Goal: Task Accomplishment & Management: Manage account settings

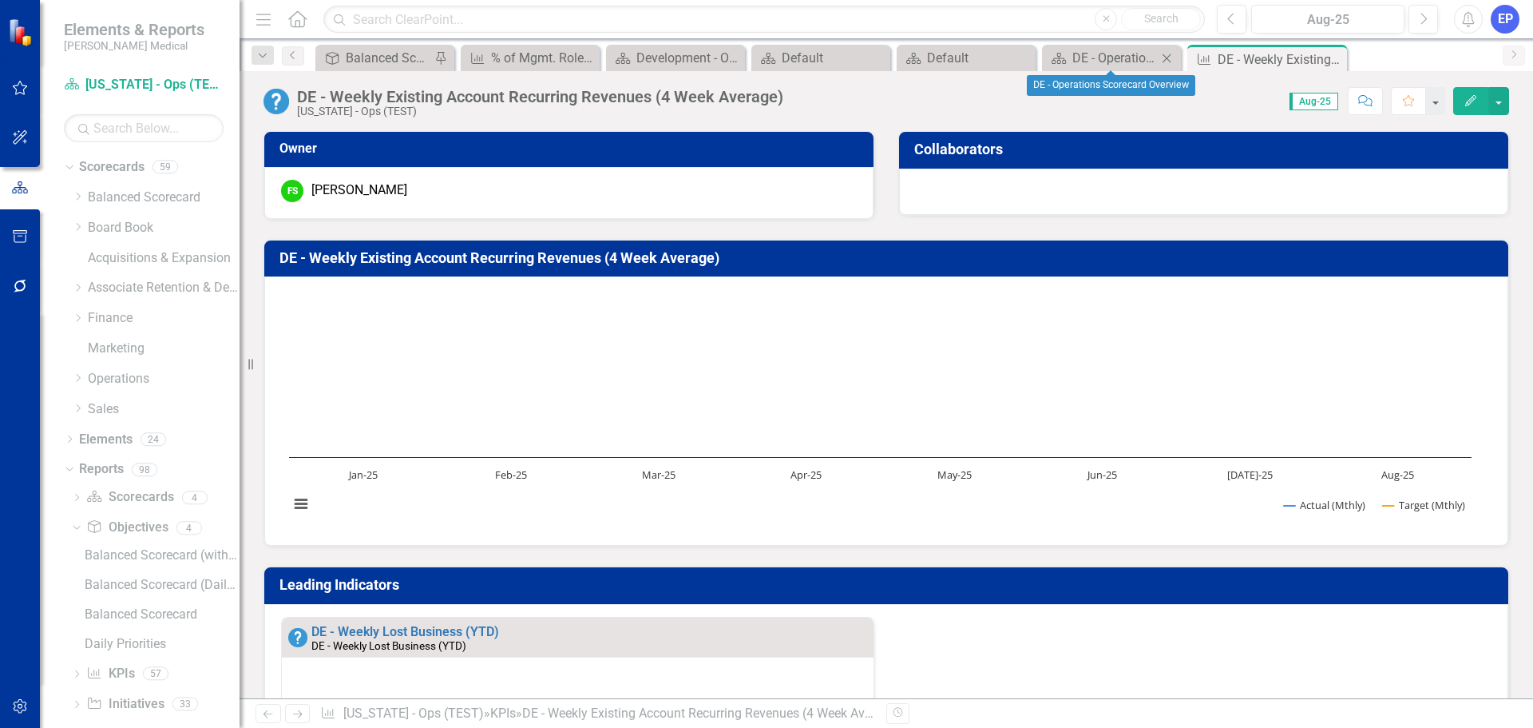
click at [1166, 61] on icon "Close" at bounding box center [1167, 58] width 16 height 13
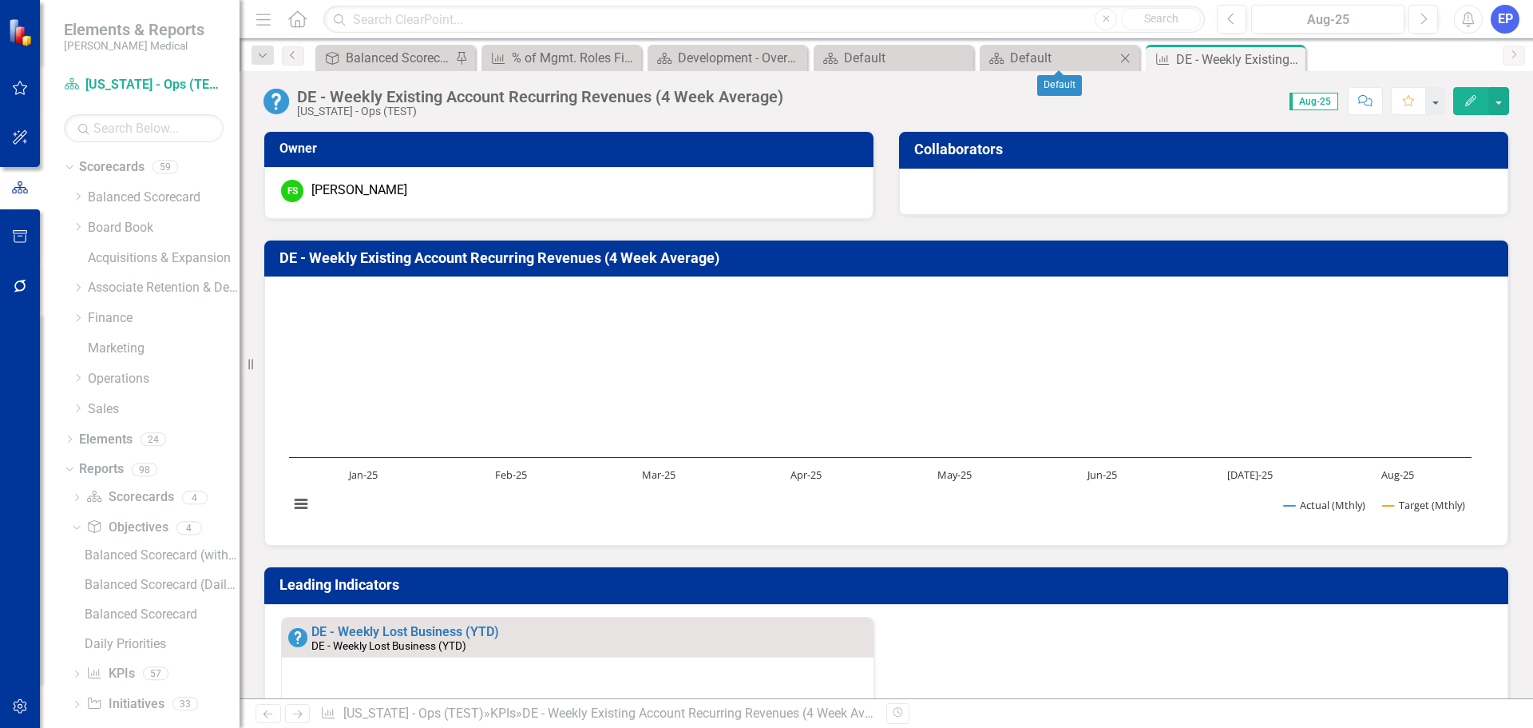
click at [1131, 58] on icon "Close" at bounding box center [1125, 58] width 16 height 13
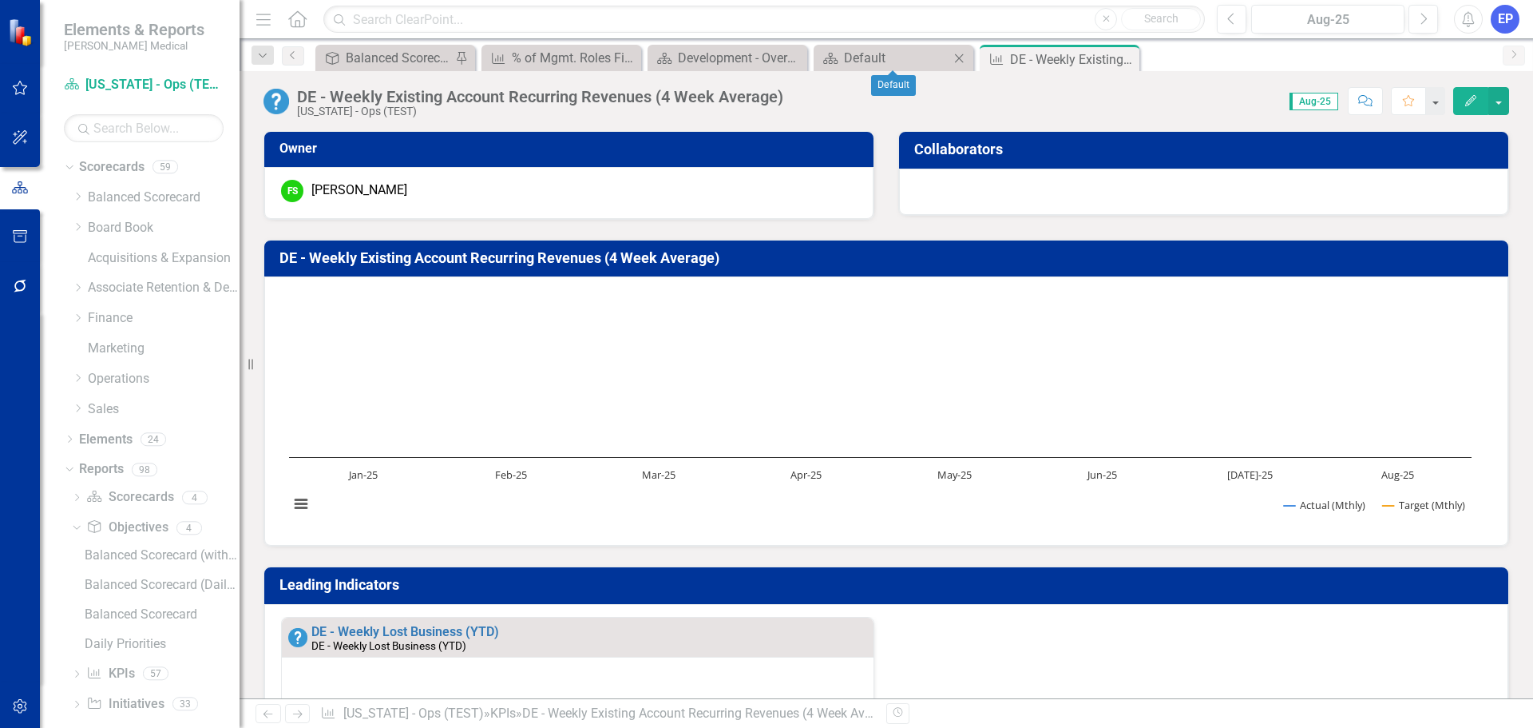
click at [967, 54] on icon "Close" at bounding box center [959, 58] width 16 height 13
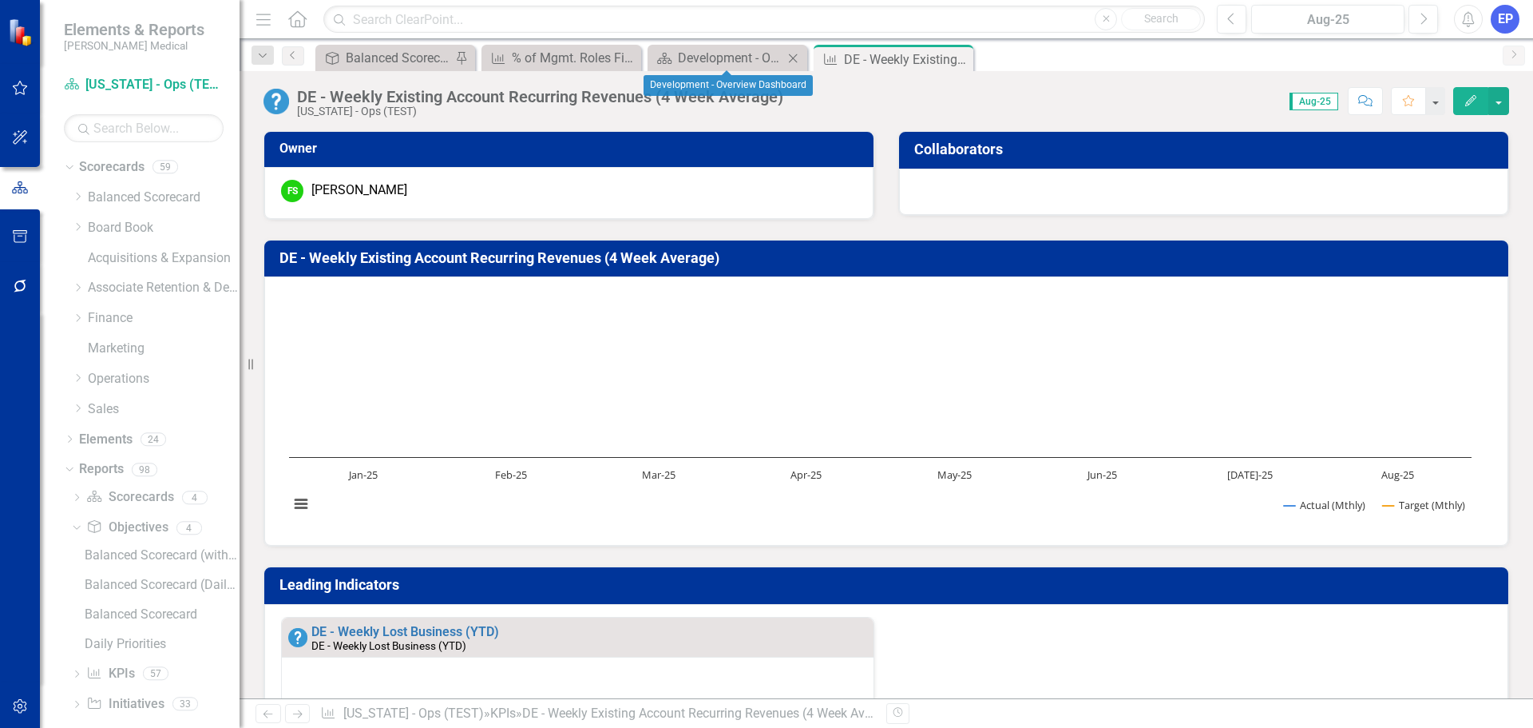
click at [791, 55] on icon "Close" at bounding box center [793, 58] width 16 height 13
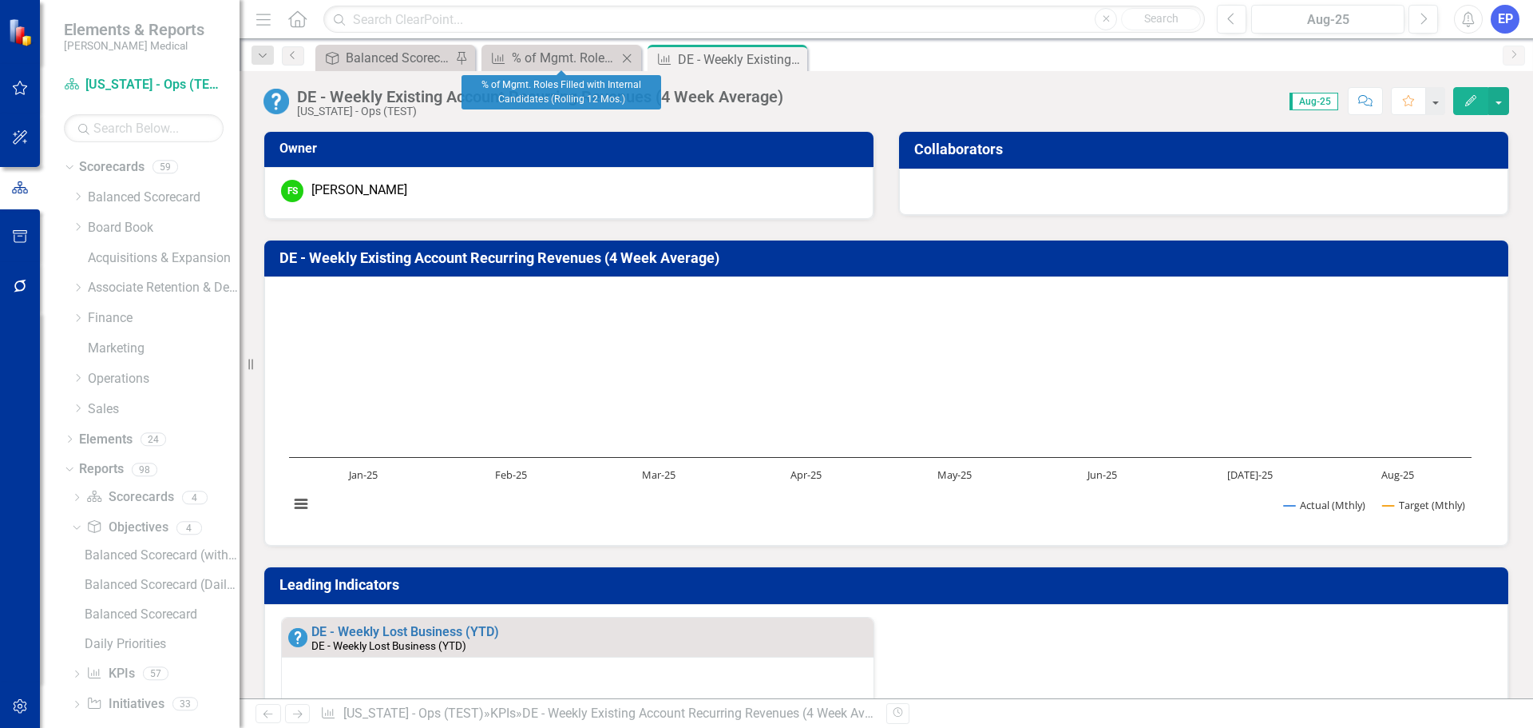
click at [632, 59] on icon "Close" at bounding box center [627, 58] width 16 height 13
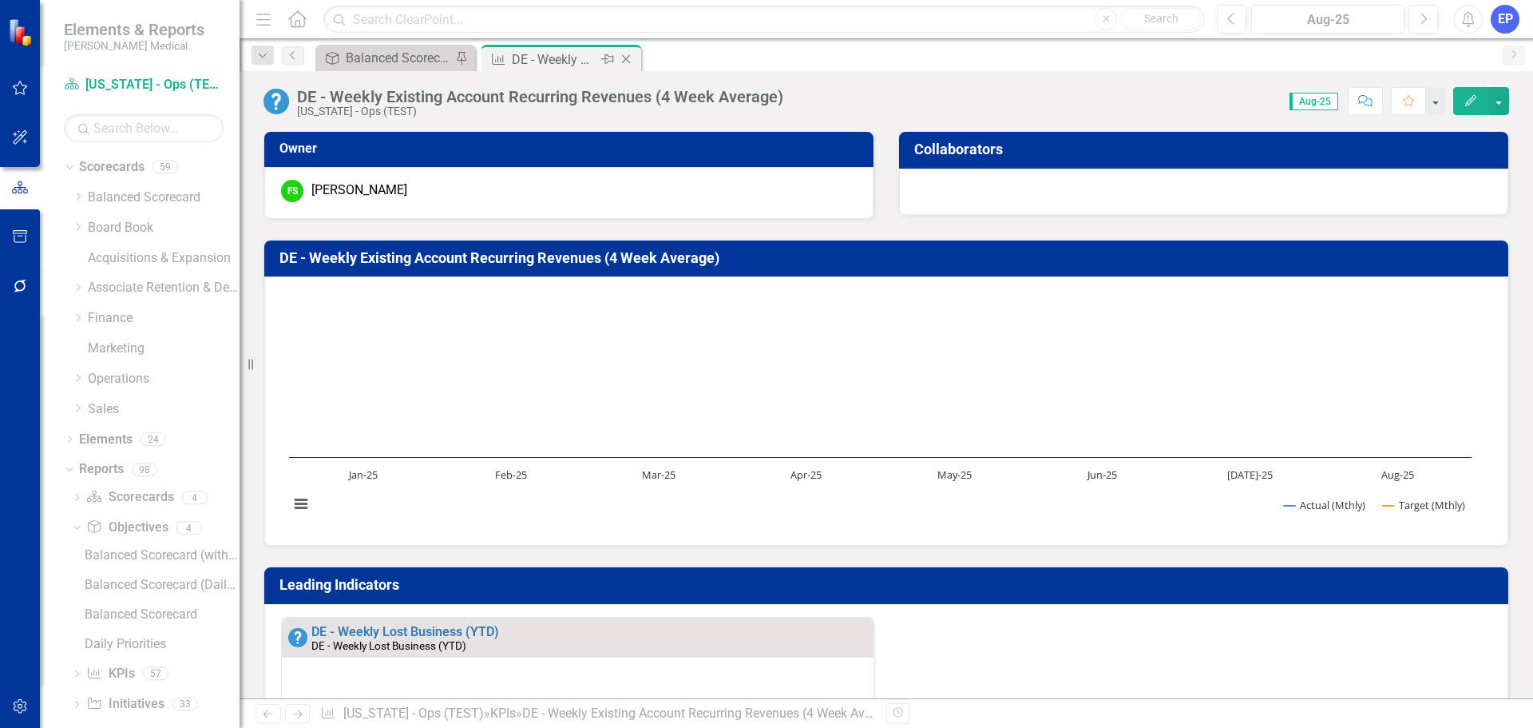
click at [541, 51] on div "DE - Weekly Existing Account Recurring Revenues (4 Week Average)" at bounding box center [554, 60] width 85 height 20
click at [74, 380] on icon "Dropdown" at bounding box center [78, 378] width 12 height 10
click at [112, 408] on link "GM" at bounding box center [172, 409] width 136 height 18
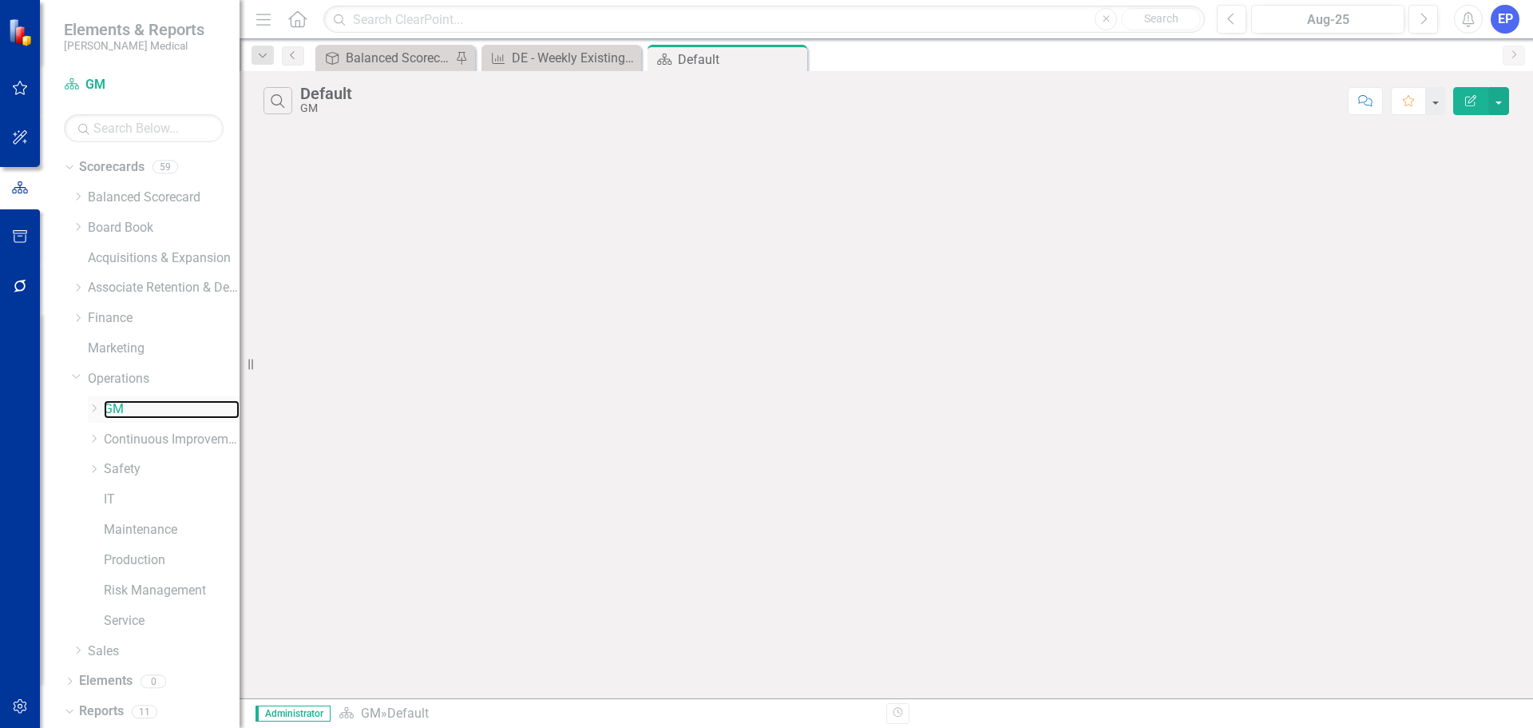
scroll to position [52, 0]
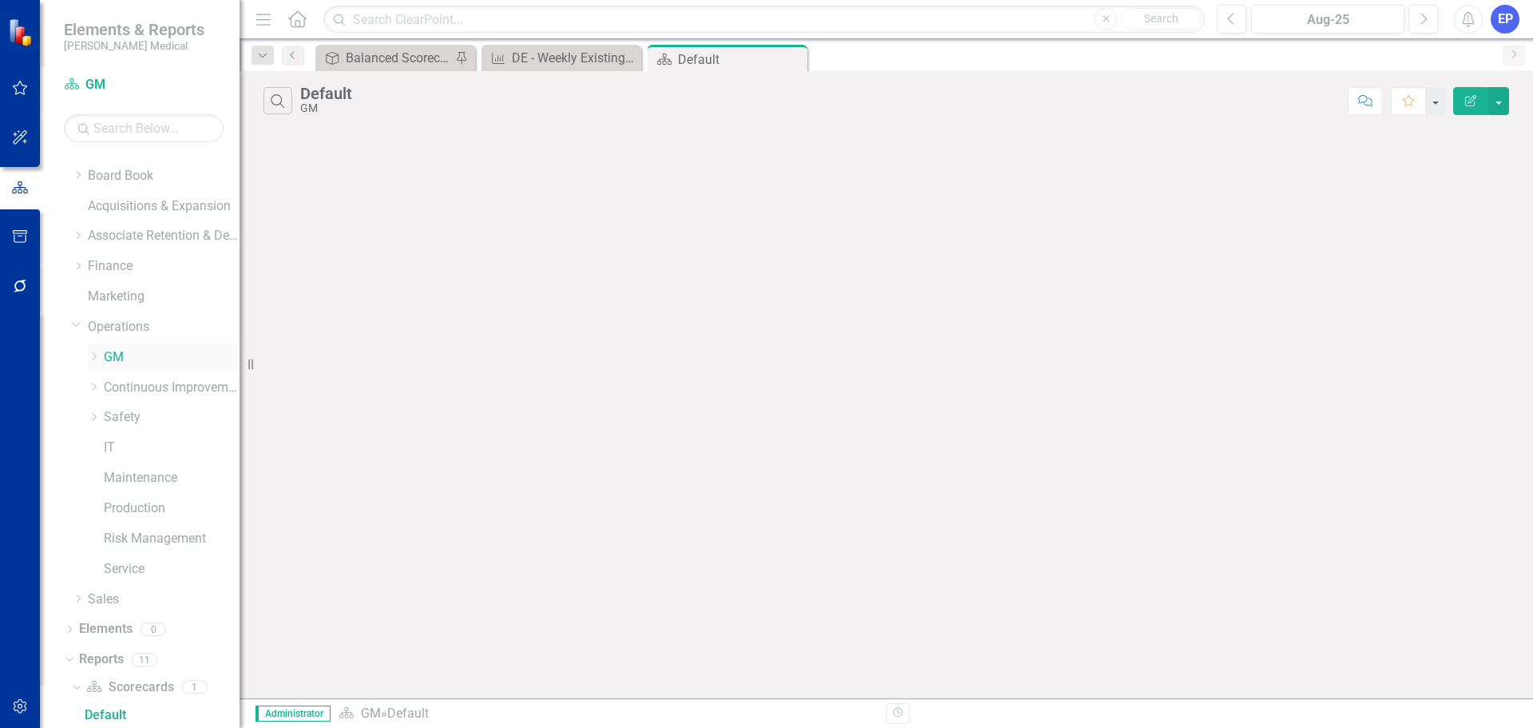
click at [91, 405] on div "Dropdown Safety" at bounding box center [164, 417] width 152 height 26
click at [93, 352] on icon "Dropdown" at bounding box center [94, 356] width 12 height 10
click at [149, 411] on link "[US_STATE] - Ops (TEST)" at bounding box center [180, 417] width 120 height 18
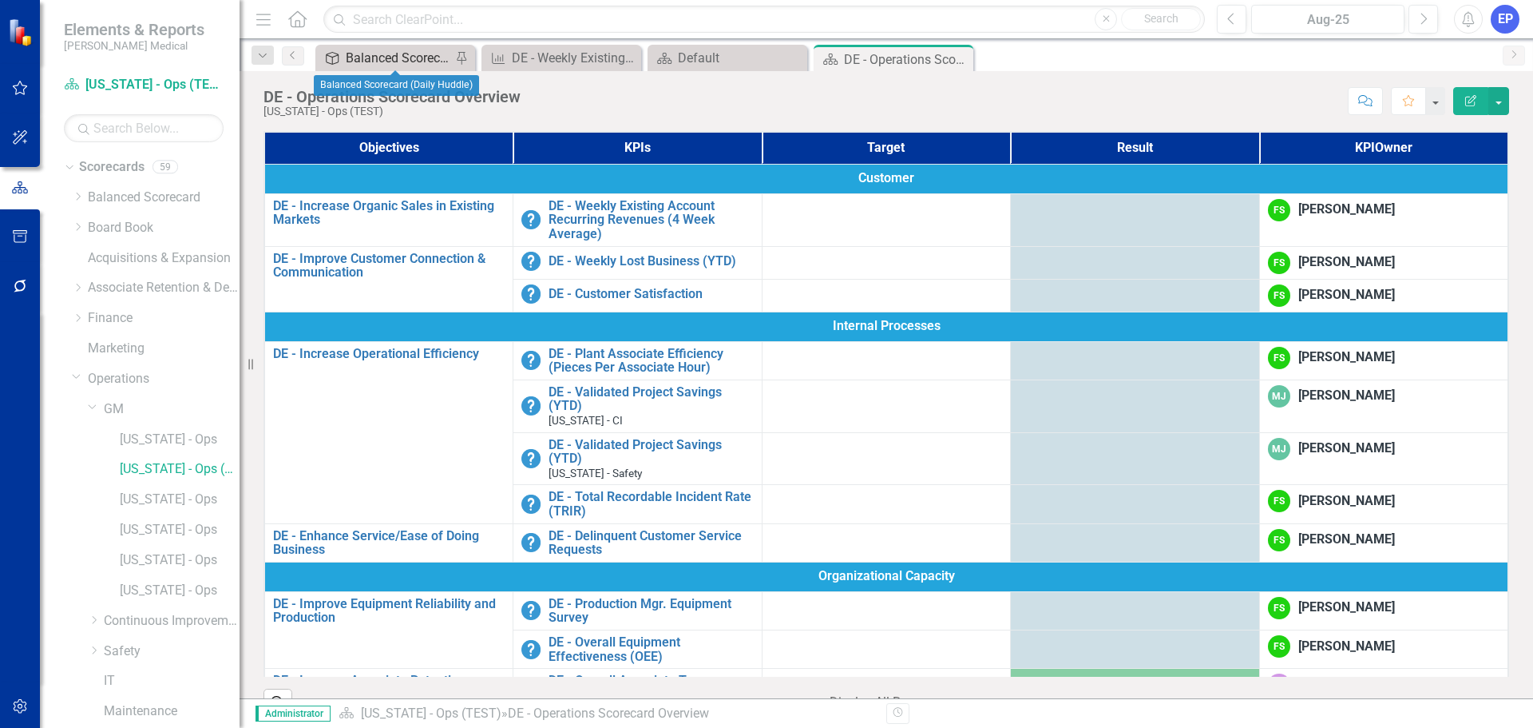
click at [352, 49] on div "Balanced Scorecard (Daily Huddle)" at bounding box center [398, 58] width 105 height 20
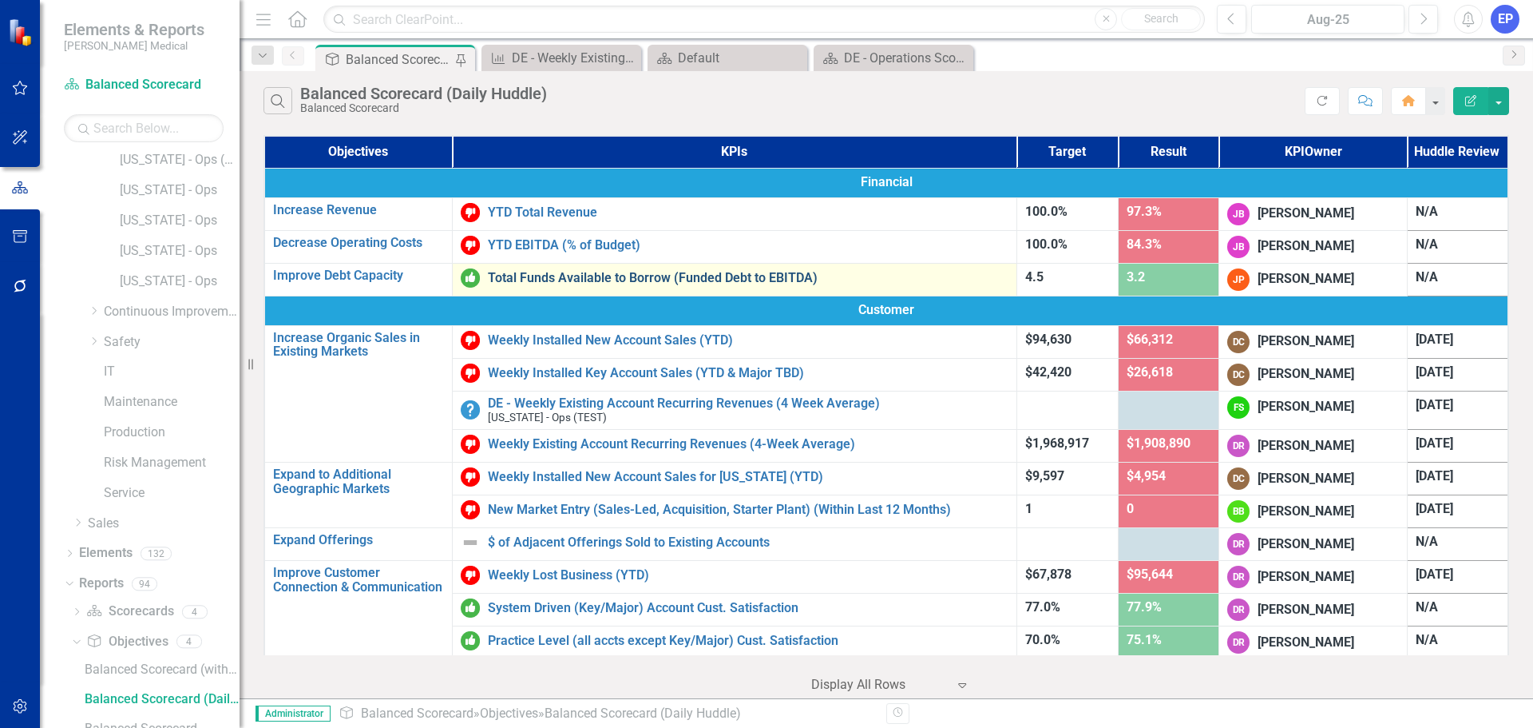
scroll to position [293, 0]
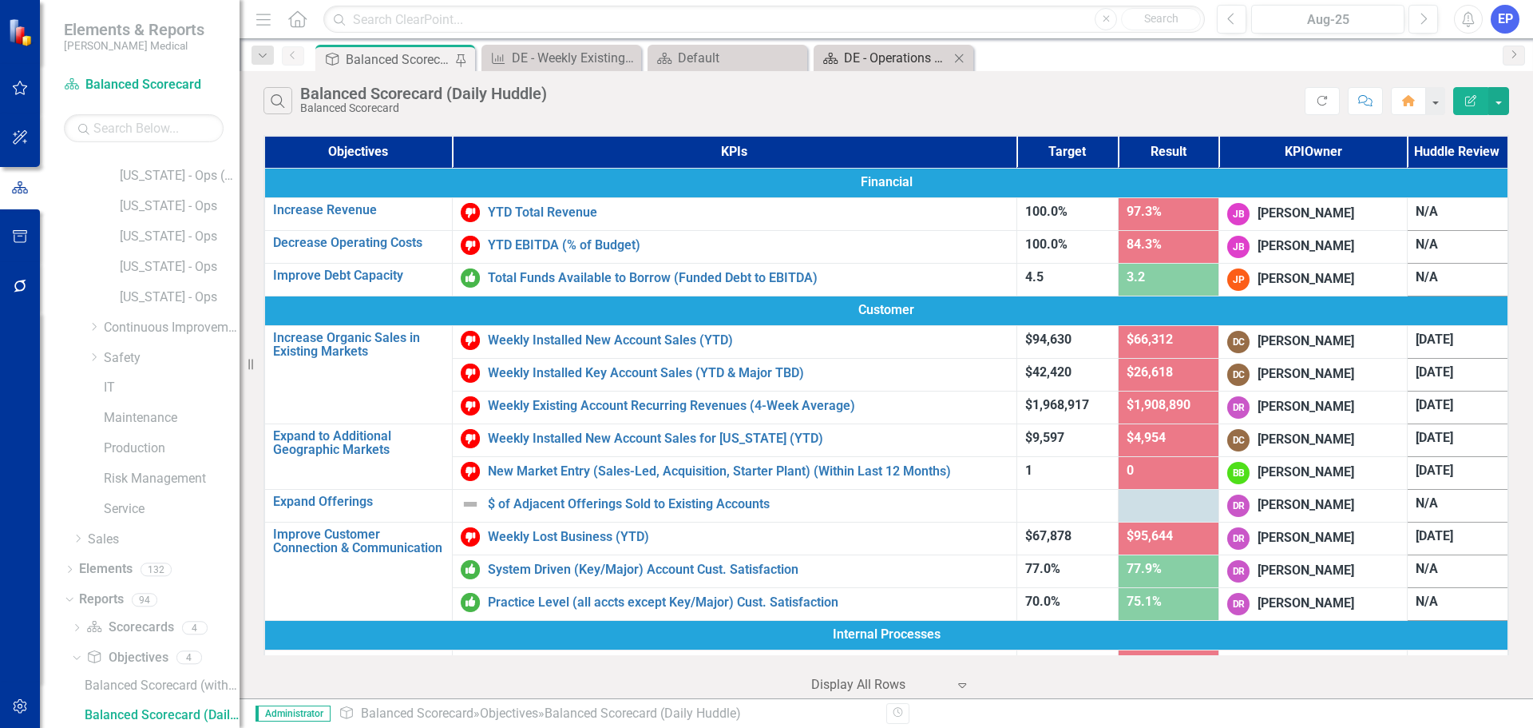
click at [885, 51] on div "DE - Operations Scorecard Overview" at bounding box center [896, 58] width 105 height 20
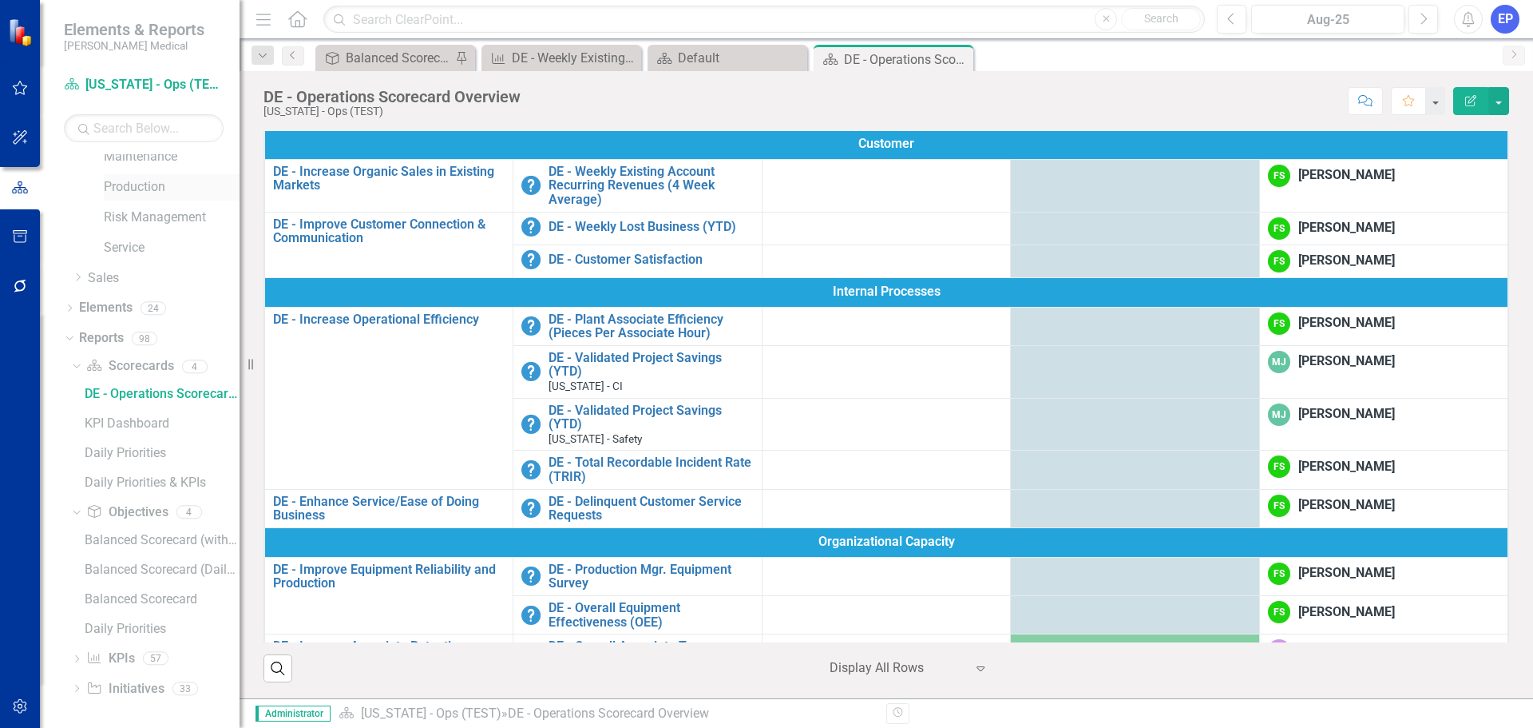
scroll to position [556, 0]
click at [30, 700] on button "button" at bounding box center [20, 707] width 36 height 34
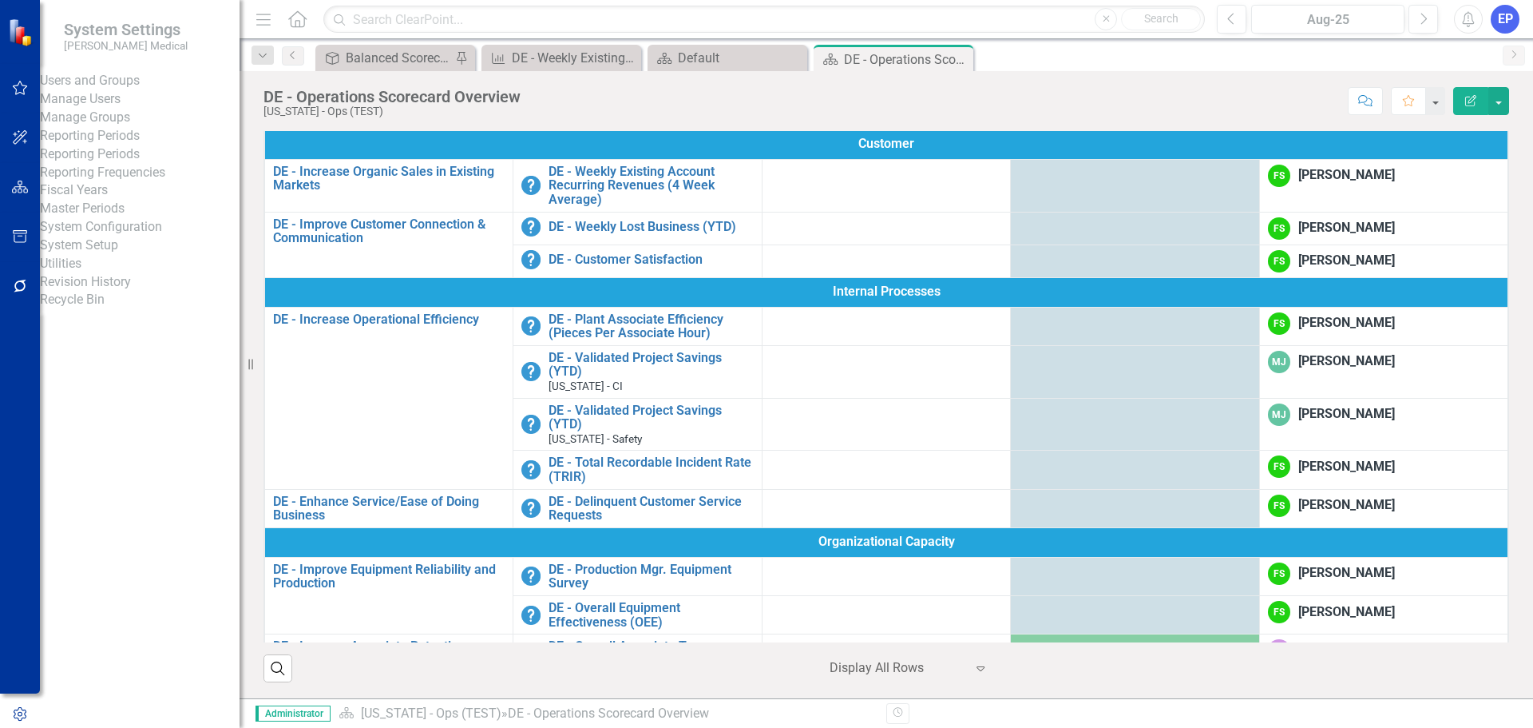
click at [112, 109] on link "Manage Users" at bounding box center [140, 99] width 200 height 18
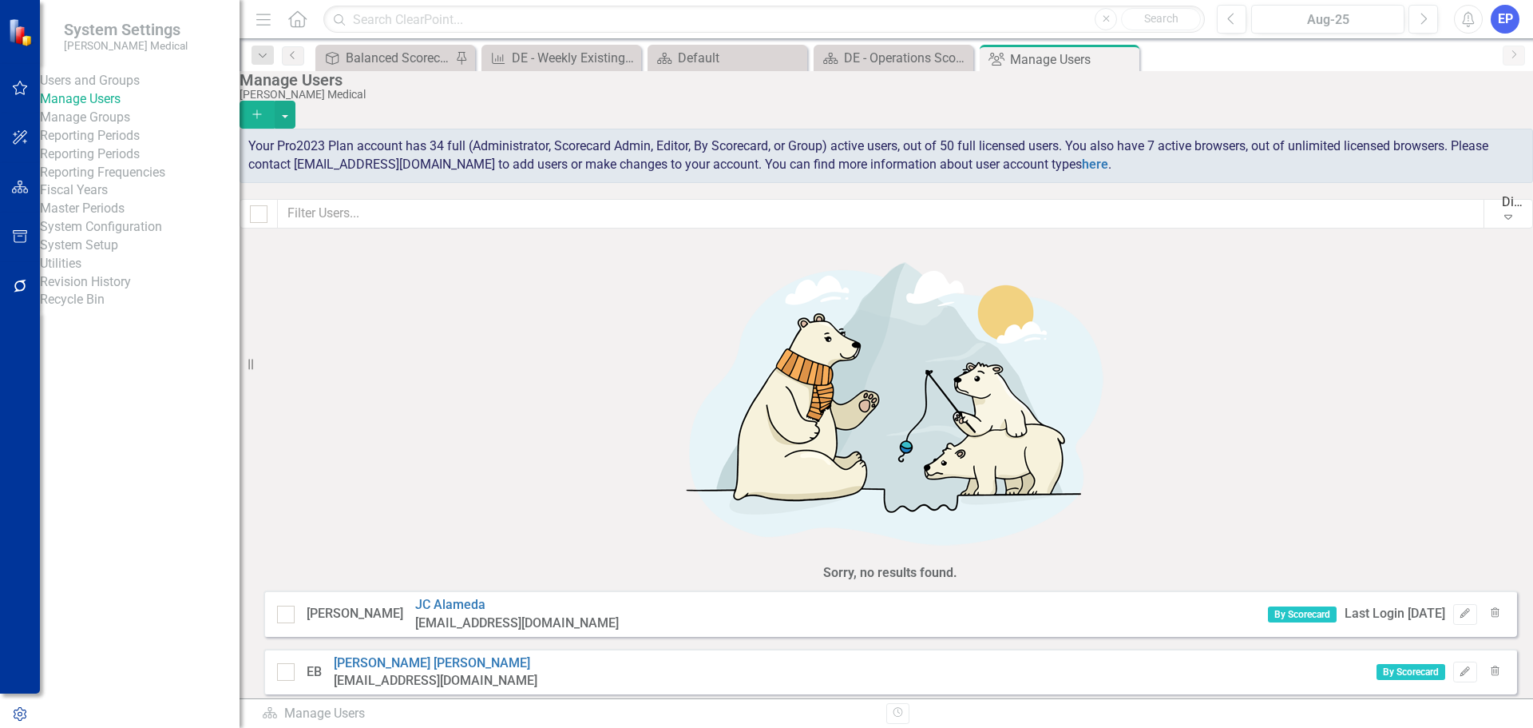
click at [137, 109] on div "Manage Users" at bounding box center [140, 99] width 200 height 18
